Goal: Information Seeking & Learning: Learn about a topic

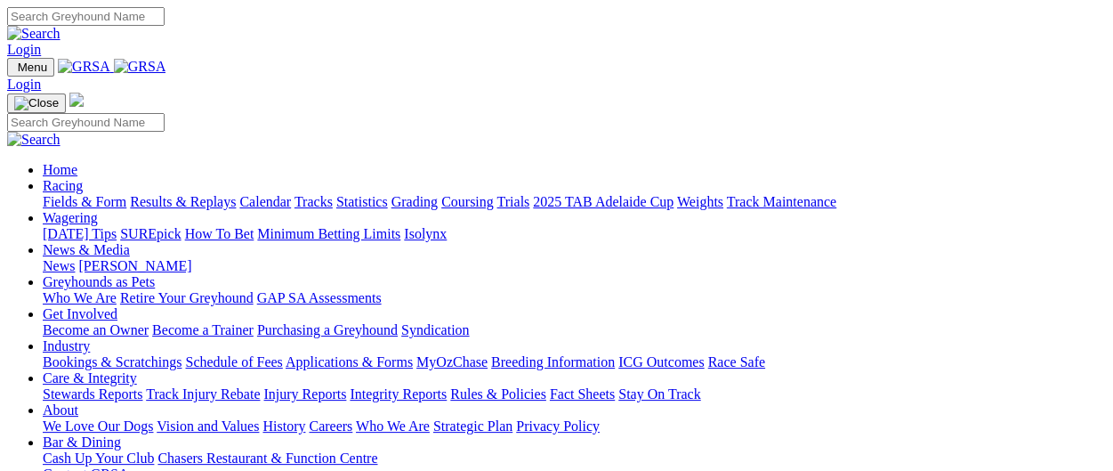
click at [236, 194] on link "Results & Replays" at bounding box center [183, 201] width 106 height 15
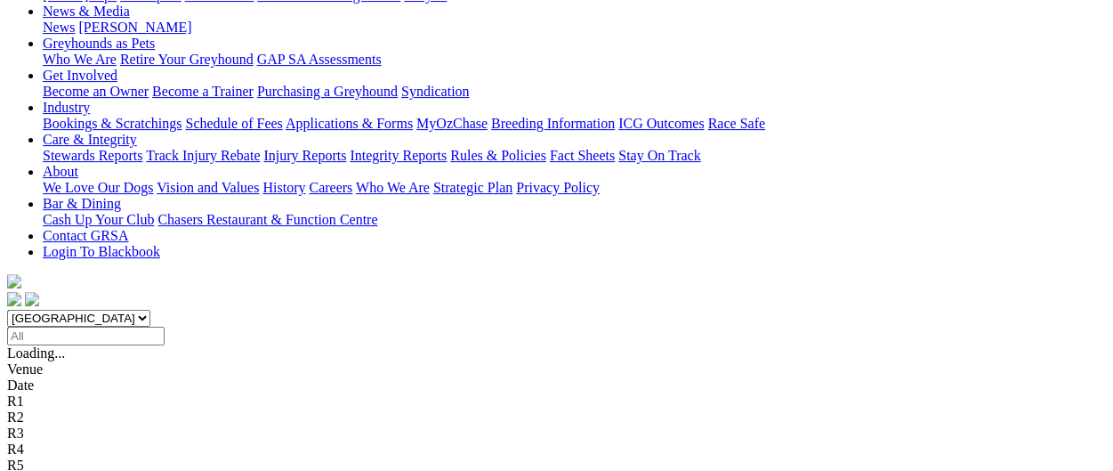
scroll to position [272, 0]
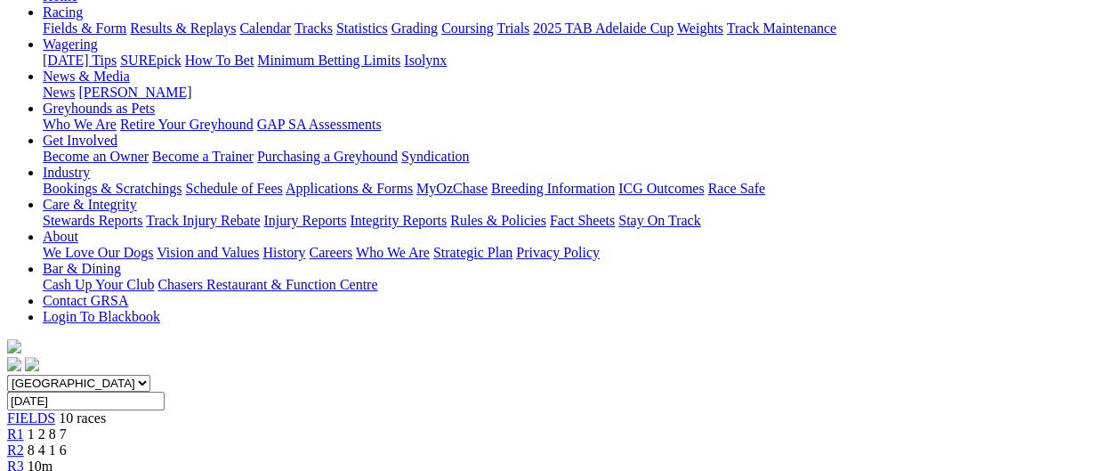
scroll to position [178, 0]
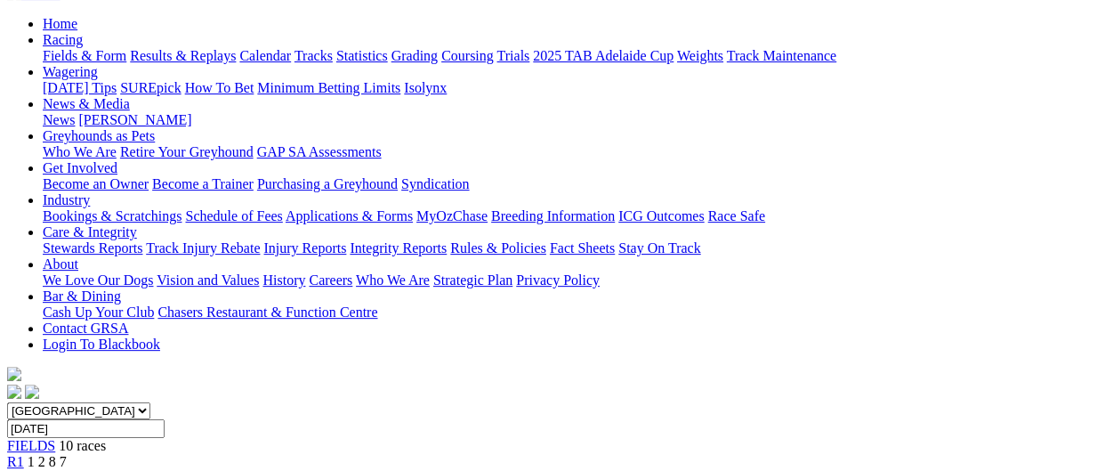
click at [24, 470] on span "R2" at bounding box center [15, 477] width 17 height 15
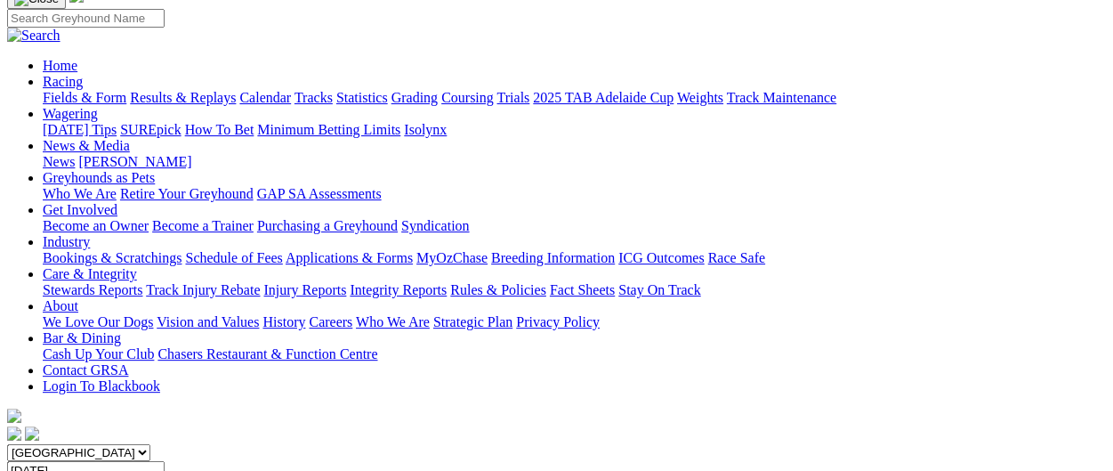
scroll to position [178, 0]
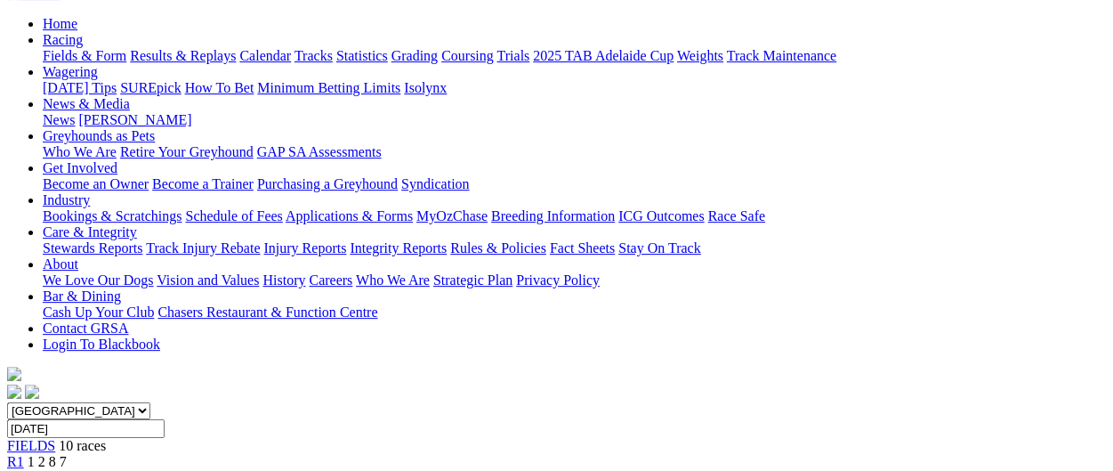
click at [242, 454] on div "R1 1 2 8 7" at bounding box center [556, 462] width 1099 height 16
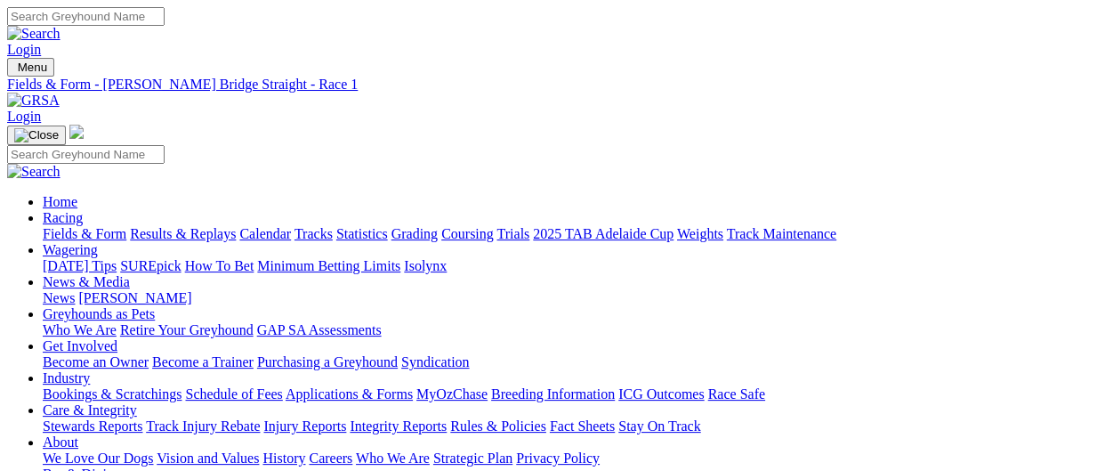
click at [231, 226] on link "Results & Replays" at bounding box center [183, 233] width 106 height 15
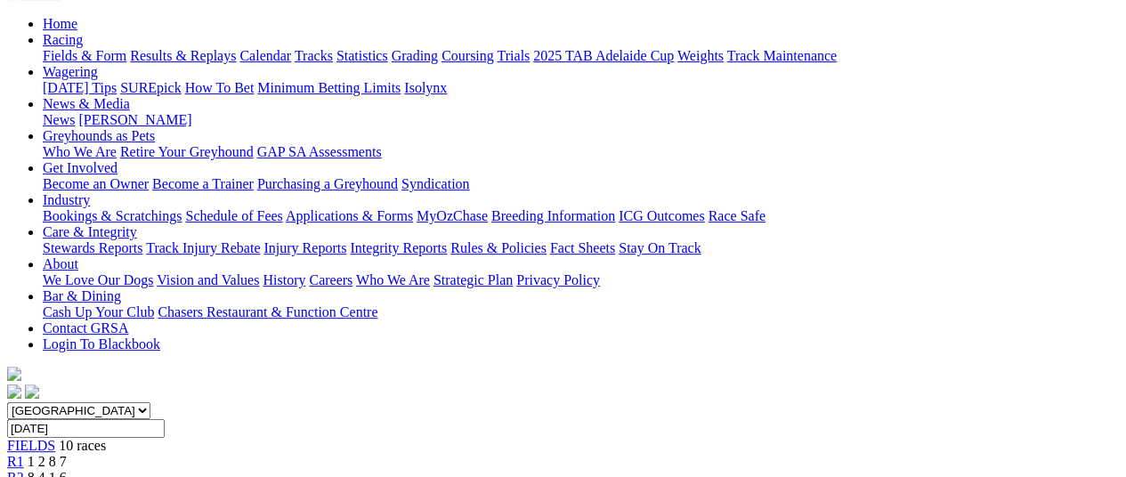
scroll to position [89, 0]
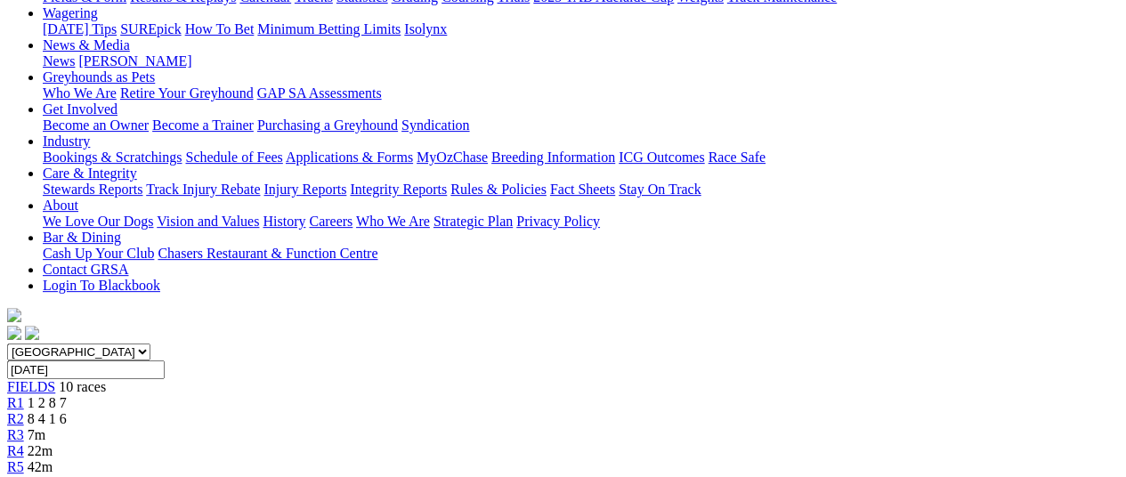
scroll to position [238, 0]
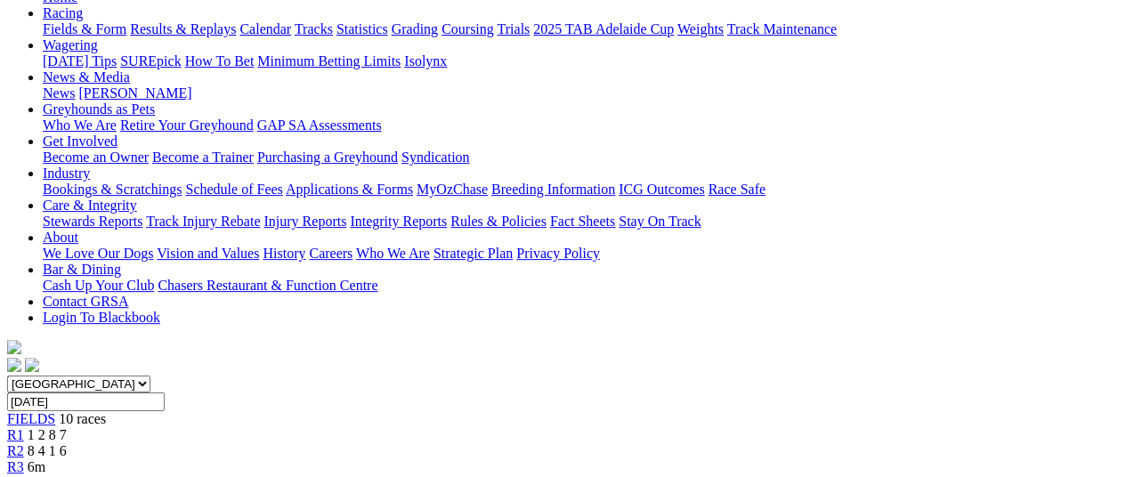
scroll to position [178, 0]
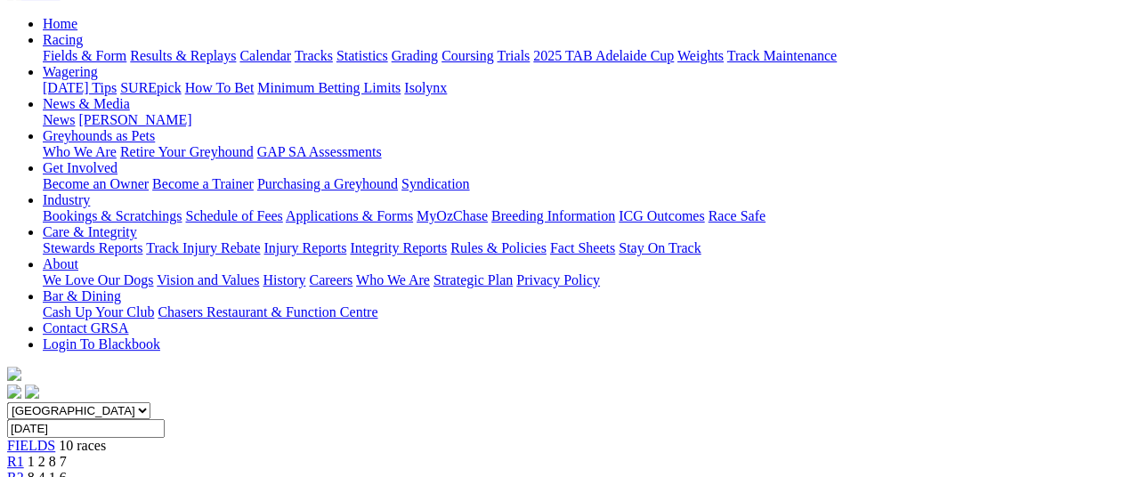
click at [67, 454] on span "1 2 8 7" at bounding box center [47, 461] width 39 height 15
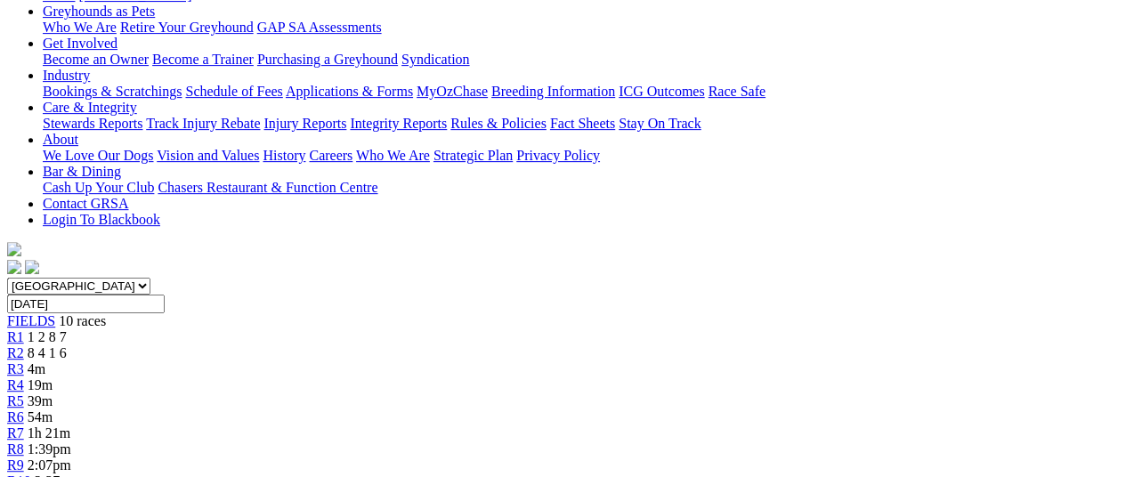
scroll to position [356, 0]
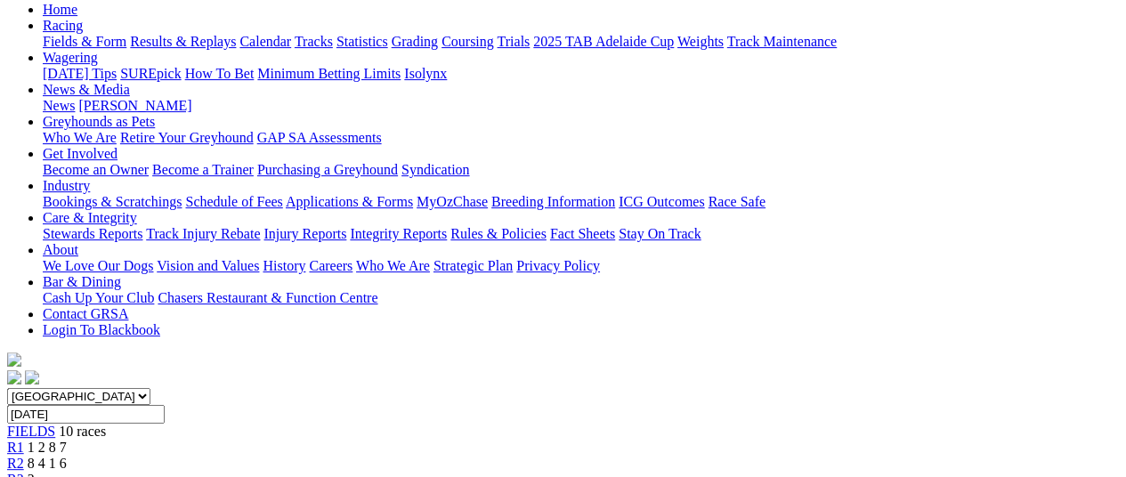
scroll to position [233, 0]
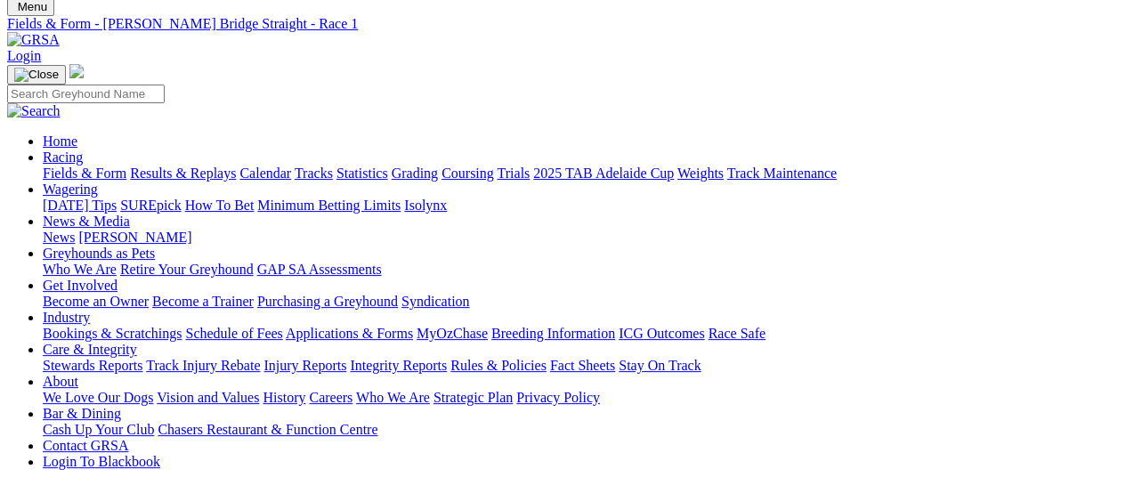
scroll to position [89, 0]
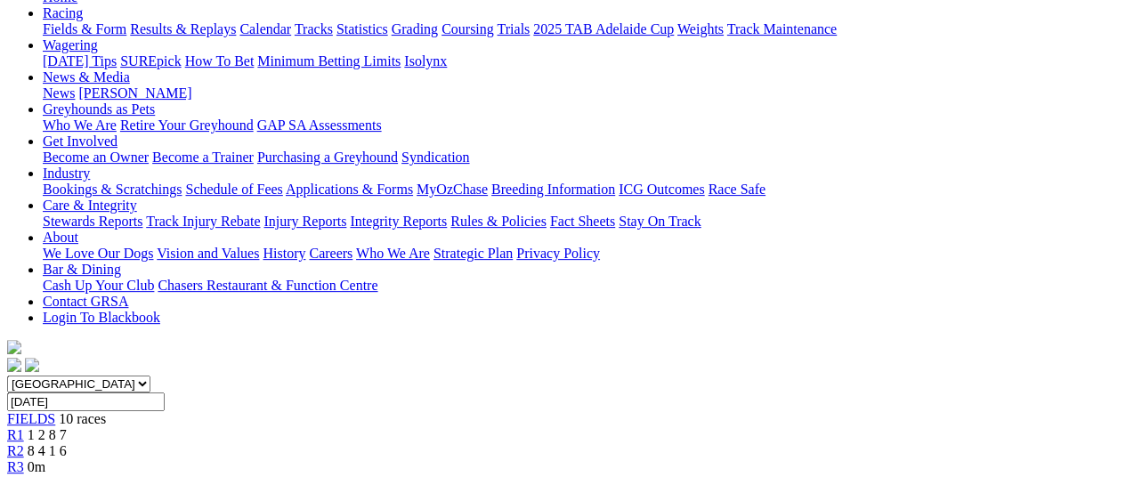
scroll to position [221, 0]
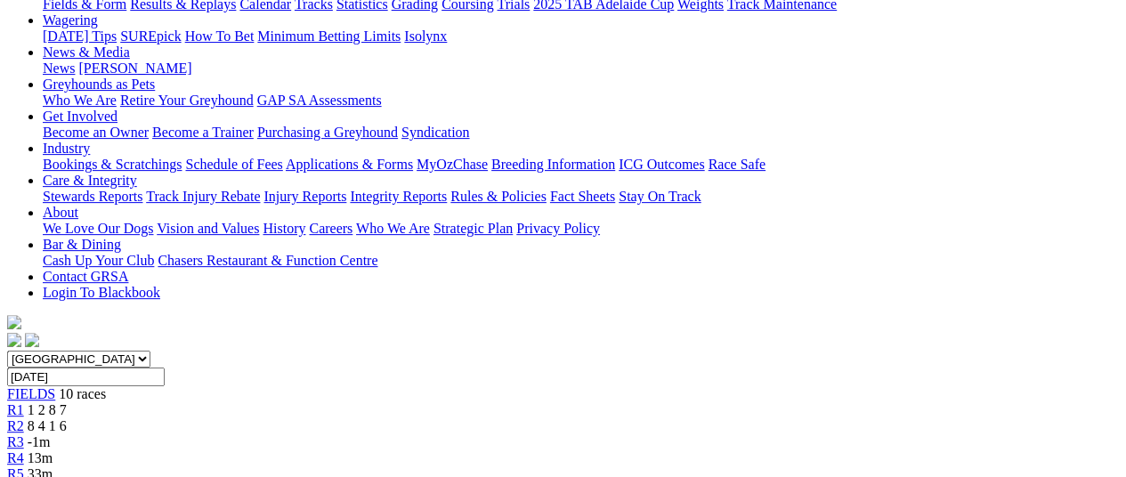
scroll to position [267, 0]
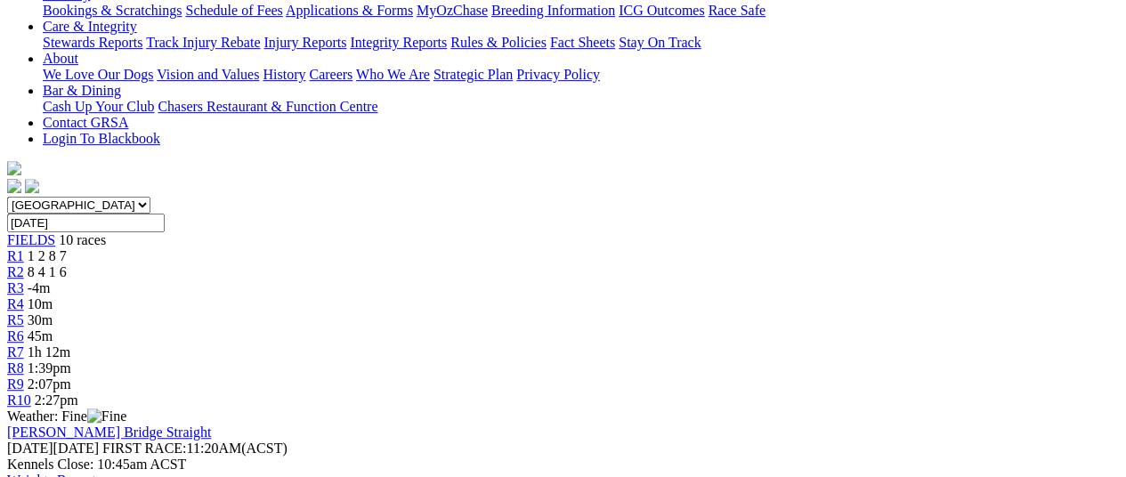
scroll to position [356, 0]
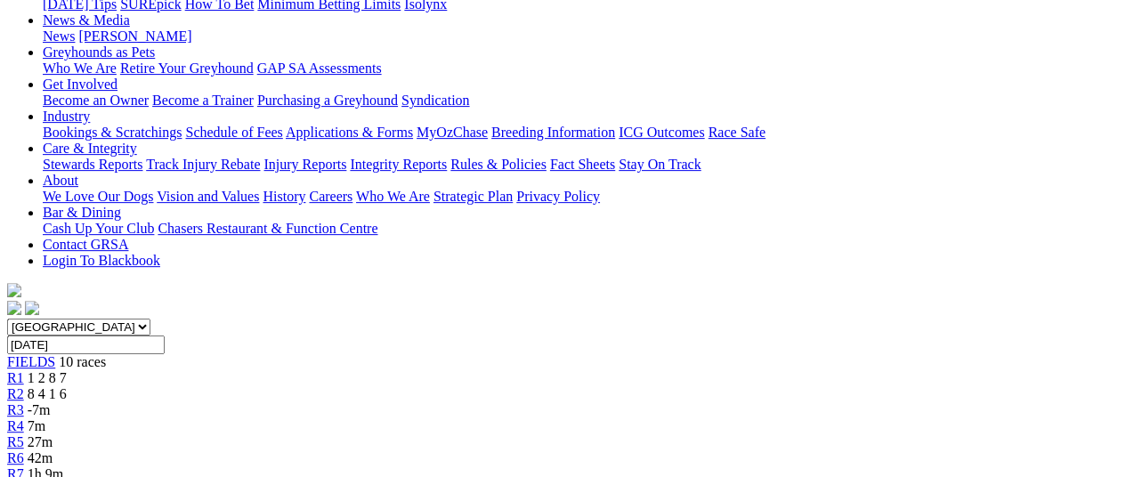
scroll to position [356, 0]
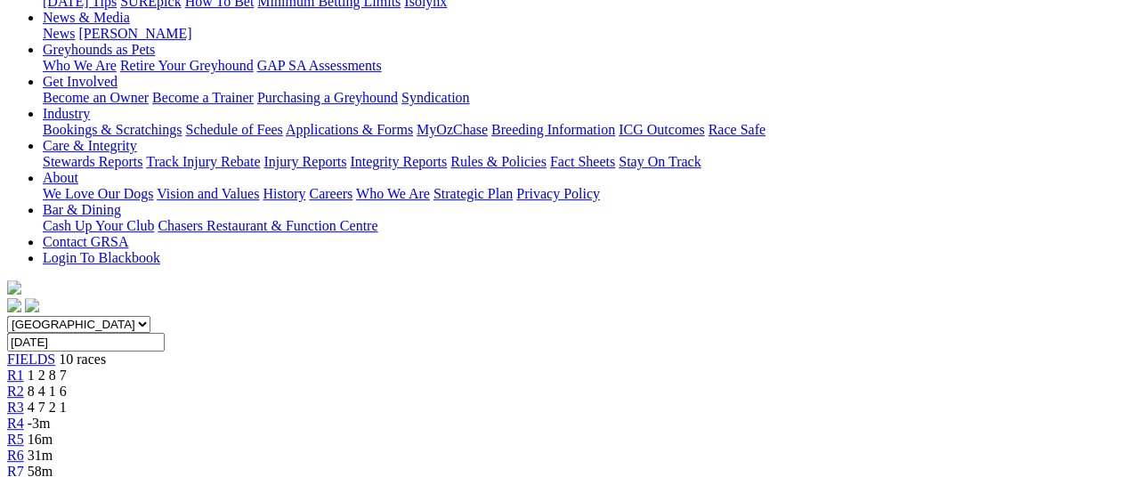
scroll to position [267, 0]
